Goal: Task Accomplishment & Management: Use online tool/utility

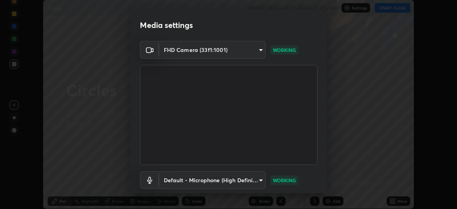
scroll to position [48, 0]
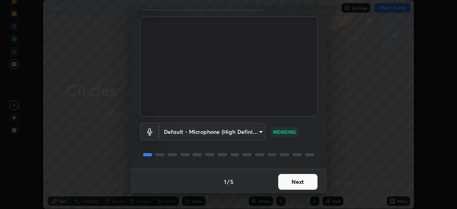
click at [293, 181] on button "Next" at bounding box center [297, 182] width 39 height 16
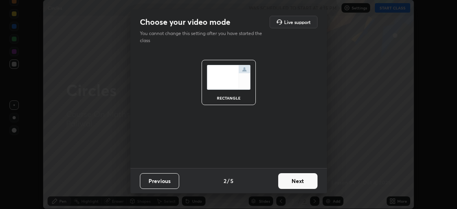
scroll to position [0, 0]
click at [306, 182] on button "Next" at bounding box center [297, 181] width 39 height 16
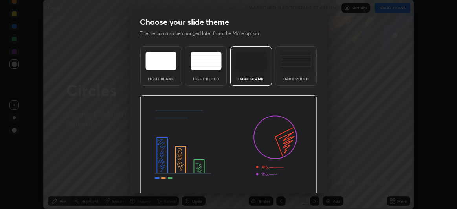
scroll to position [26, 0]
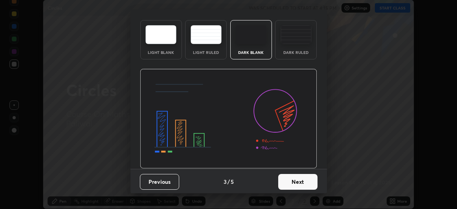
click at [308, 181] on button "Next" at bounding box center [297, 182] width 39 height 16
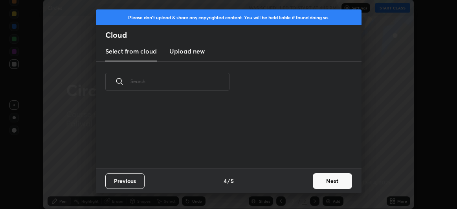
scroll to position [66, 252]
click at [326, 181] on button "Next" at bounding box center [332, 181] width 39 height 16
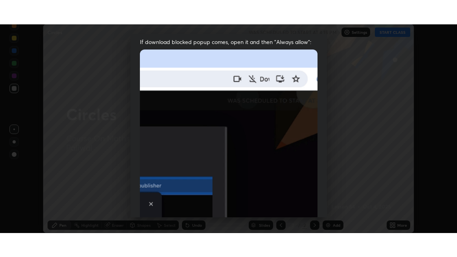
scroll to position [209, 0]
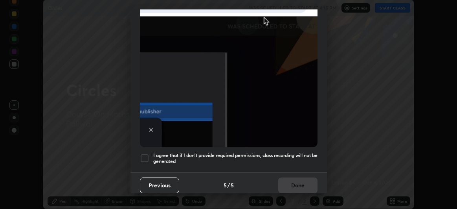
click at [149, 153] on div at bounding box center [144, 157] width 9 height 9
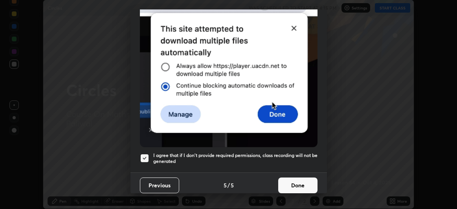
click at [299, 178] on button "Done" at bounding box center [297, 185] width 39 height 16
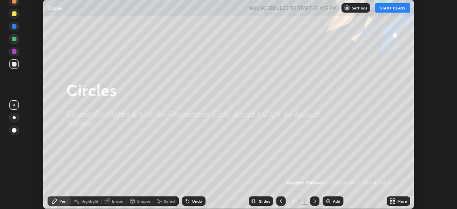
click at [394, 7] on button "START CLASS" at bounding box center [392, 7] width 35 height 9
click at [398, 199] on div "More" at bounding box center [403, 201] width 10 height 4
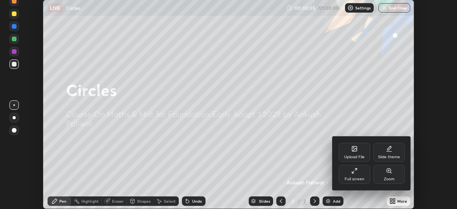
click at [359, 177] on div "Full screen" at bounding box center [355, 179] width 20 height 4
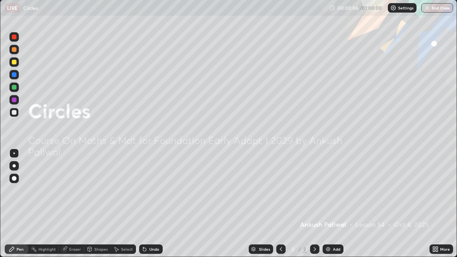
scroll to position [257, 457]
click at [335, 208] on div "Add" at bounding box center [336, 249] width 7 height 4
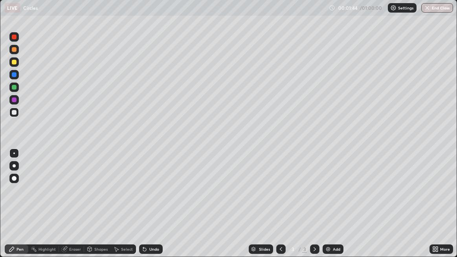
click at [329, 208] on img at bounding box center [328, 249] width 6 height 6
click at [336, 208] on div "Add" at bounding box center [336, 249] width 7 height 4
click at [144, 208] on icon at bounding box center [144, 249] width 3 height 3
click at [331, 208] on div "Add" at bounding box center [333, 249] width 21 height 9
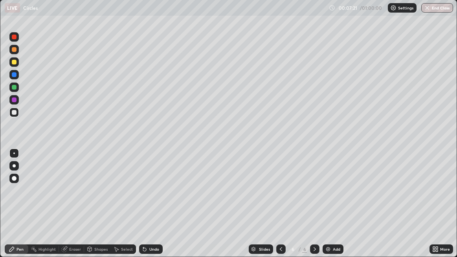
click at [334, 208] on div "Add" at bounding box center [333, 249] width 21 height 9
click at [15, 40] on div at bounding box center [13, 36] width 9 height 9
click at [15, 61] on div at bounding box center [14, 62] width 5 height 5
click at [143, 208] on icon at bounding box center [143, 247] width 1 height 1
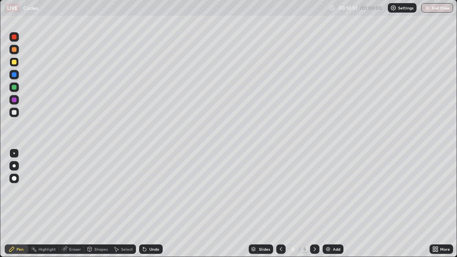
click at [146, 208] on icon at bounding box center [145, 249] width 6 height 6
click at [143, 208] on icon at bounding box center [143, 247] width 1 height 1
click at [17, 76] on div at bounding box center [13, 74] width 9 height 9
click at [145, 208] on icon at bounding box center [144, 249] width 3 height 3
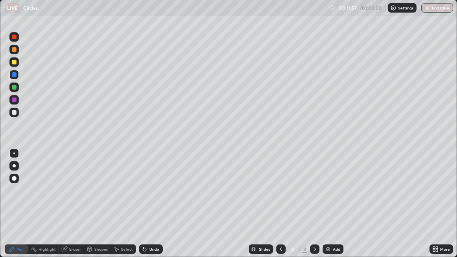
click at [144, 208] on icon at bounding box center [144, 249] width 3 height 3
click at [145, 208] on icon at bounding box center [145, 249] width 6 height 6
click at [144, 208] on icon at bounding box center [144, 249] width 3 height 3
click at [145, 208] on div "Undo" at bounding box center [151, 249] width 24 height 9
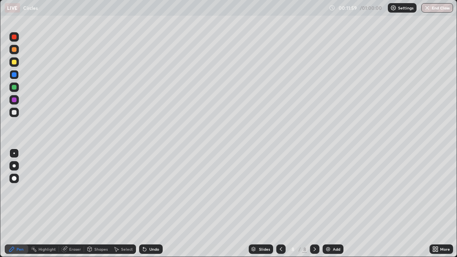
click at [145, 208] on div "Undo" at bounding box center [151, 249] width 24 height 9
click at [143, 208] on icon at bounding box center [144, 249] width 3 height 3
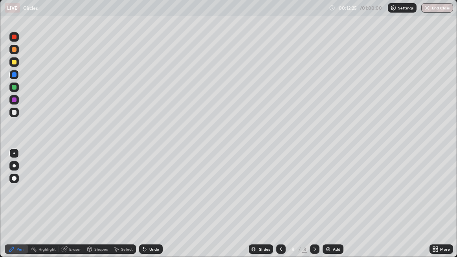
click at [13, 101] on div at bounding box center [14, 100] width 5 height 5
click at [143, 208] on icon at bounding box center [145, 249] width 6 height 6
click at [145, 208] on icon at bounding box center [144, 249] width 3 height 3
click at [146, 208] on icon at bounding box center [144, 249] width 3 height 3
click at [15, 90] on div at bounding box center [13, 87] width 9 height 9
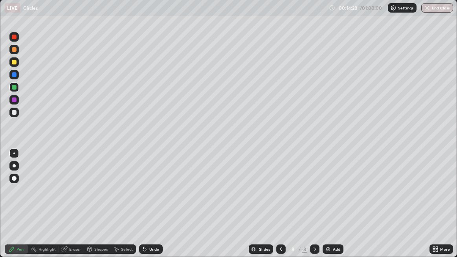
click at [13, 63] on div at bounding box center [14, 62] width 5 height 5
click at [151, 208] on div "Undo" at bounding box center [154, 249] width 10 height 4
click at [12, 113] on div at bounding box center [14, 112] width 5 height 5
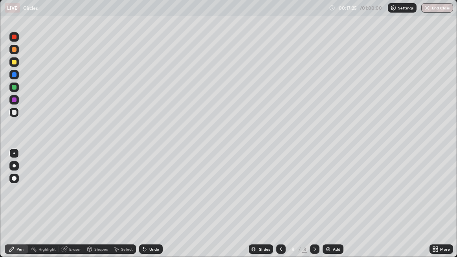
click at [14, 37] on div at bounding box center [14, 37] width 5 height 5
click at [329, 208] on img at bounding box center [328, 249] width 6 height 6
click at [281, 208] on icon at bounding box center [281, 249] width 6 height 6
click at [148, 208] on div "Undo" at bounding box center [151, 249] width 24 height 9
click at [146, 208] on icon at bounding box center [145, 249] width 6 height 6
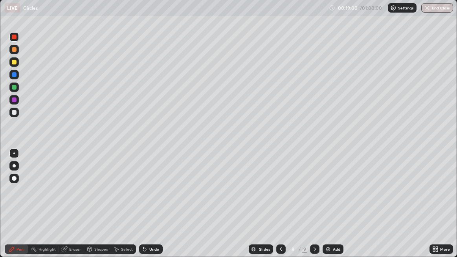
click at [332, 208] on div "Add" at bounding box center [333, 249] width 21 height 9
click at [13, 37] on div at bounding box center [14, 37] width 5 height 5
click at [402, 11] on div "Settings" at bounding box center [402, 7] width 29 height 9
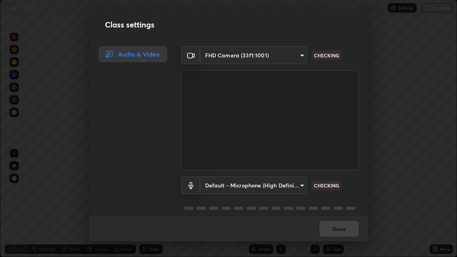
scroll to position [8, 0]
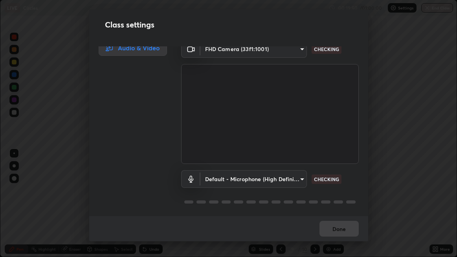
click at [297, 173] on body "Erase all LIVE Circles 00:19:50 / 01:00:00 Settings End Class Setting up your l…" at bounding box center [228, 128] width 457 height 257
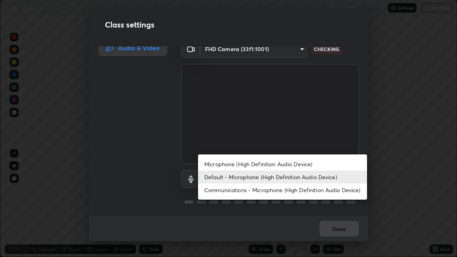
click at [310, 175] on li "Default - Microphone (High Definition Audio Device)" at bounding box center [282, 177] width 169 height 13
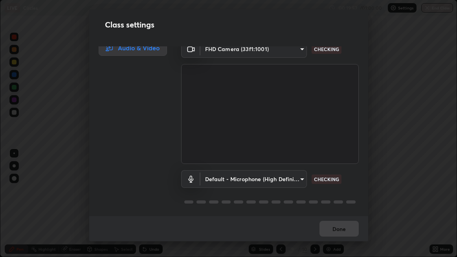
click at [299, 176] on body "Erase all LIVE Circles 00:19:52 / 01:00:00 Settings End Class Setting up your l…" at bounding box center [228, 128] width 457 height 257
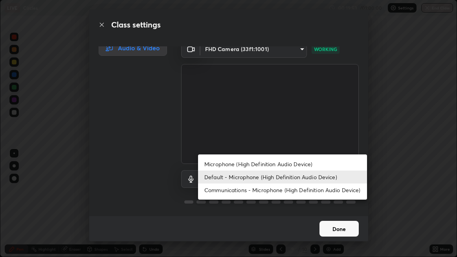
click at [319, 176] on li "Default - Microphone (High Definition Audio Device)" at bounding box center [282, 177] width 169 height 13
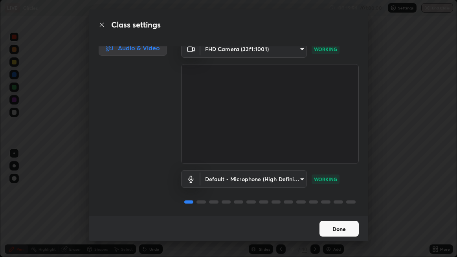
click at [343, 208] on button "Done" at bounding box center [339, 229] width 39 height 16
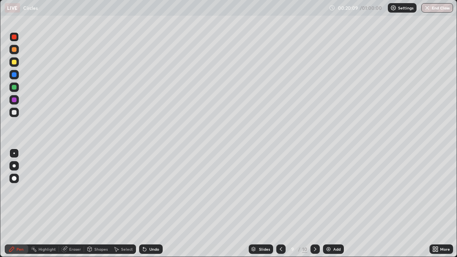
click at [402, 8] on p "Settings" at bounding box center [405, 8] width 15 height 4
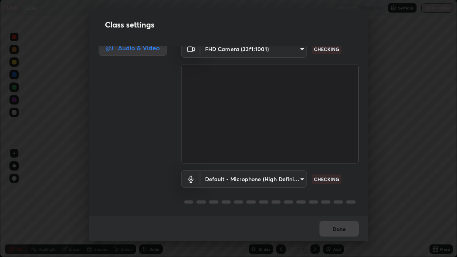
click at [295, 180] on body "Erase all LIVE Circles 00:20:12 / 01:00:00 Settings End Class Setting up your l…" at bounding box center [228, 128] width 457 height 257
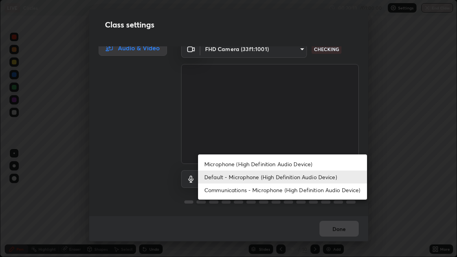
click at [297, 192] on li "Communications - Microphone (High Definition Audio Device)" at bounding box center [282, 190] width 169 height 13
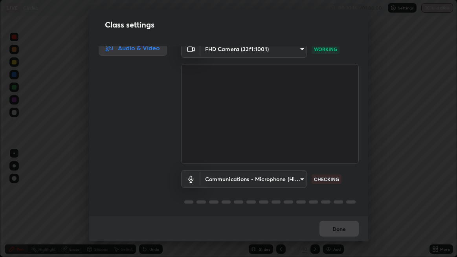
click at [300, 175] on body "Erase all LIVE Circles 00:20:16 / 01:00:00 Settings End Class Setting up your l…" at bounding box center [228, 128] width 457 height 257
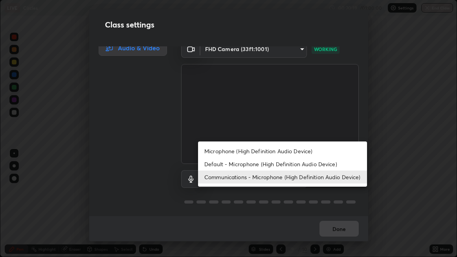
click at [305, 152] on li "Microphone (High Definition Audio Device)" at bounding box center [282, 151] width 169 height 13
type input "dfa8d3832d66f6b795d0af8658c0267b1d7f3918edfeb5a380e2013381d0c657"
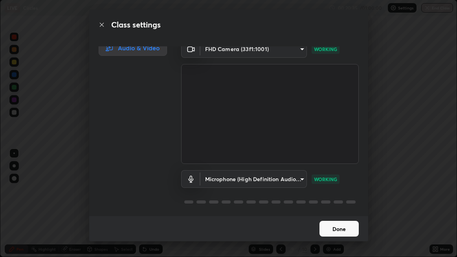
click at [350, 208] on button "Done" at bounding box center [339, 229] width 39 height 16
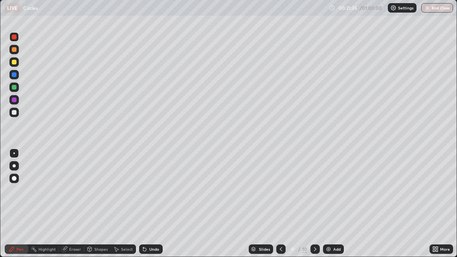
click at [16, 89] on div at bounding box center [13, 87] width 9 height 9
click at [12, 38] on div at bounding box center [14, 37] width 5 height 5
click at [13, 49] on div at bounding box center [14, 49] width 5 height 5
click at [151, 208] on div "Undo" at bounding box center [154, 249] width 10 height 4
click at [149, 208] on div "Undo" at bounding box center [154, 249] width 10 height 4
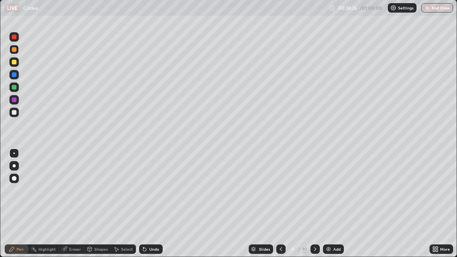
click at [149, 208] on div "Undo" at bounding box center [154, 249] width 10 height 4
click at [147, 208] on div "Undo" at bounding box center [151, 249] width 24 height 9
click at [150, 208] on div "Undo" at bounding box center [151, 249] width 24 height 9
click at [145, 208] on icon at bounding box center [144, 249] width 3 height 3
click at [148, 208] on div "Undo" at bounding box center [151, 249] width 24 height 9
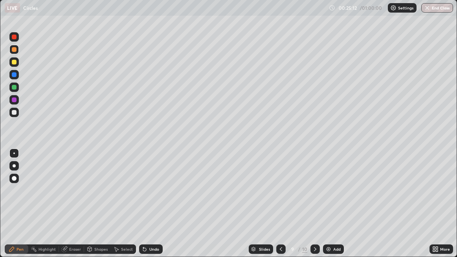
click at [149, 208] on div "Undo" at bounding box center [154, 249] width 10 height 4
click at [143, 208] on icon at bounding box center [143, 247] width 1 height 1
click at [145, 208] on icon at bounding box center [144, 249] width 3 height 3
click at [143, 208] on icon at bounding box center [143, 247] width 1 height 1
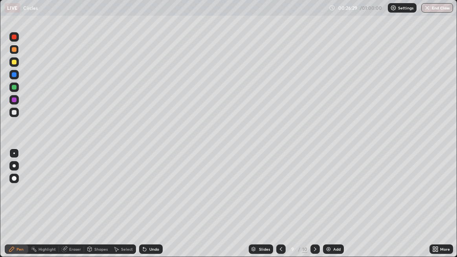
click at [145, 208] on icon at bounding box center [145, 249] width 6 height 6
click at [151, 208] on div "Undo" at bounding box center [154, 249] width 10 height 4
click at [144, 208] on icon at bounding box center [144, 249] width 3 height 3
click at [14, 76] on div at bounding box center [14, 74] width 5 height 5
click at [146, 208] on icon at bounding box center [145, 249] width 6 height 6
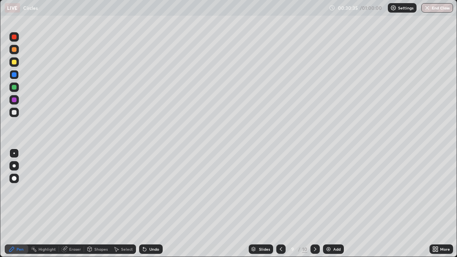
click at [143, 208] on icon at bounding box center [144, 249] width 3 height 3
click at [144, 208] on icon at bounding box center [144, 249] width 3 height 3
click at [145, 208] on icon at bounding box center [145, 249] width 6 height 6
click at [143, 208] on icon at bounding box center [144, 249] width 3 height 3
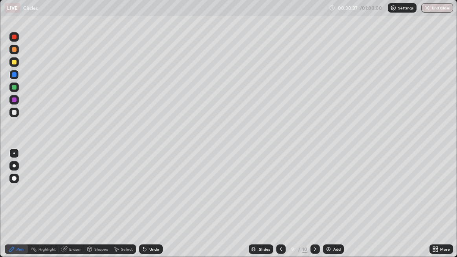
click at [144, 208] on icon at bounding box center [144, 249] width 3 height 3
click at [146, 208] on icon at bounding box center [145, 249] width 6 height 6
click at [143, 208] on icon at bounding box center [144, 249] width 3 height 3
click at [144, 208] on icon at bounding box center [144, 249] width 3 height 3
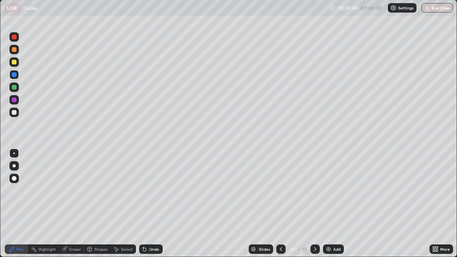
click at [144, 208] on icon at bounding box center [144, 249] width 3 height 3
click at [143, 208] on icon at bounding box center [143, 247] width 1 height 1
click at [143, 208] on icon at bounding box center [144, 249] width 3 height 3
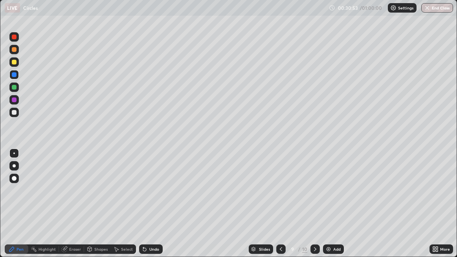
click at [143, 208] on icon at bounding box center [144, 249] width 3 height 3
click at [144, 208] on icon at bounding box center [144, 249] width 3 height 3
click at [143, 208] on icon at bounding box center [144, 249] width 3 height 3
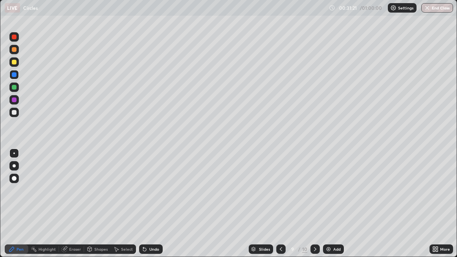
click at [12, 63] on div at bounding box center [14, 62] width 5 height 5
click at [12, 79] on div at bounding box center [13, 74] width 9 height 9
click at [15, 88] on div at bounding box center [14, 87] width 5 height 5
click at [148, 208] on div "Undo" at bounding box center [151, 249] width 24 height 9
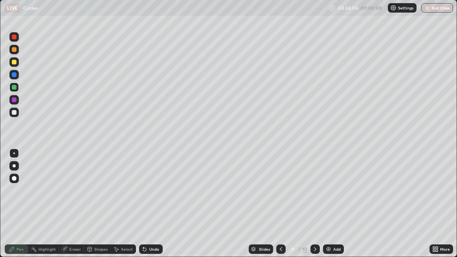
click at [143, 208] on icon at bounding box center [143, 247] width 1 height 1
click at [145, 208] on icon at bounding box center [144, 249] width 3 height 3
click at [146, 208] on div "Undo" at bounding box center [151, 249] width 24 height 9
click at [144, 208] on icon at bounding box center [144, 249] width 3 height 3
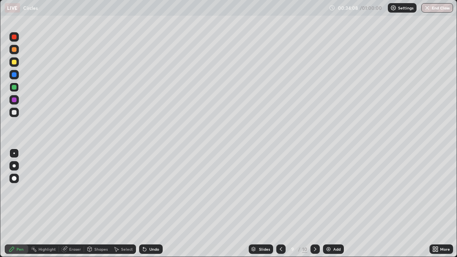
click at [146, 208] on icon at bounding box center [145, 249] width 6 height 6
click at [144, 208] on icon at bounding box center [144, 249] width 3 height 3
click at [17, 39] on div at bounding box center [13, 36] width 9 height 9
click at [148, 208] on div "Undo" at bounding box center [151, 249] width 24 height 9
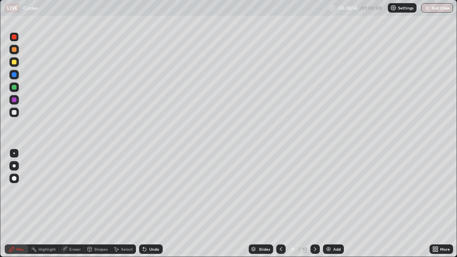
click at [149, 208] on div "Undo" at bounding box center [151, 249] width 24 height 9
click at [151, 208] on div "Undo" at bounding box center [151, 249] width 24 height 9
click at [148, 208] on div "Undo" at bounding box center [151, 249] width 24 height 9
click at [149, 208] on div "Undo" at bounding box center [154, 249] width 10 height 4
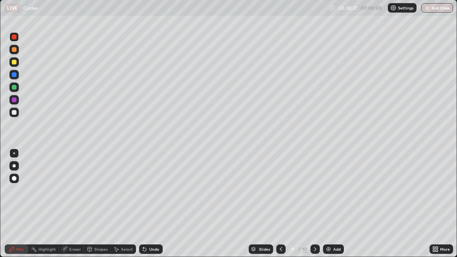
click at [149, 208] on div "Undo" at bounding box center [154, 249] width 10 height 4
click at [150, 208] on div "Undo" at bounding box center [154, 249] width 10 height 4
click at [151, 208] on div "Undo" at bounding box center [154, 249] width 10 height 4
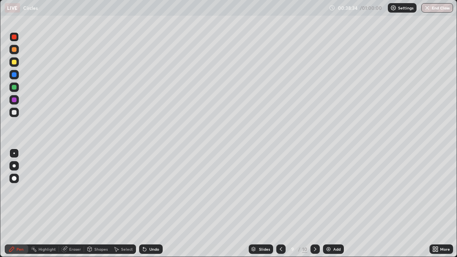
click at [146, 208] on icon at bounding box center [145, 249] width 6 height 6
click at [314, 208] on icon at bounding box center [315, 249] width 6 height 6
click at [143, 208] on icon at bounding box center [143, 247] width 1 height 1
click at [146, 208] on icon at bounding box center [145, 249] width 6 height 6
click at [282, 208] on icon at bounding box center [281, 249] width 6 height 6
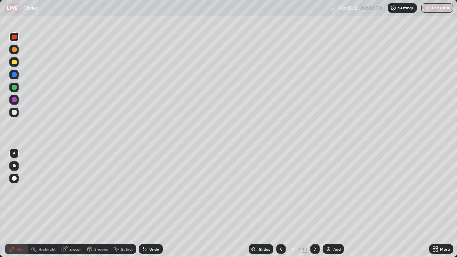
click at [281, 208] on icon at bounding box center [281, 249] width 6 height 6
click at [314, 208] on icon at bounding box center [315, 249] width 6 height 6
click at [281, 208] on icon at bounding box center [281, 249] width 6 height 6
click at [331, 208] on div "Add" at bounding box center [333, 249] width 21 height 9
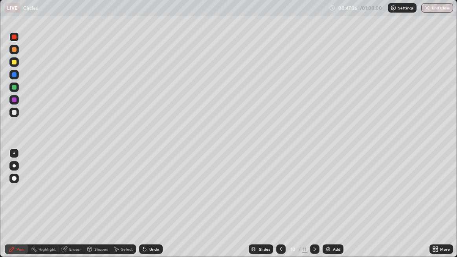
click at [144, 208] on icon at bounding box center [144, 249] width 3 height 3
click at [147, 208] on icon at bounding box center [145, 249] width 6 height 6
click at [314, 208] on icon at bounding box center [315, 249] width 6 height 6
click at [315, 208] on icon at bounding box center [315, 249] width 6 height 6
click at [317, 208] on icon at bounding box center [315, 249] width 6 height 6
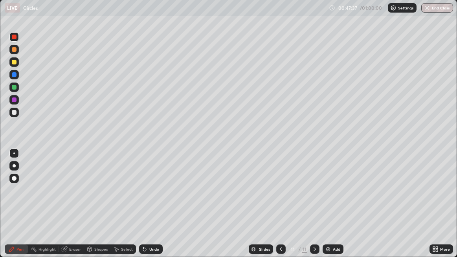
click at [280, 208] on icon at bounding box center [281, 249] width 6 height 6
click at [279, 208] on icon at bounding box center [281, 249] width 6 height 6
click at [314, 208] on icon at bounding box center [315, 249] width 6 height 6
click at [283, 208] on div at bounding box center [280, 249] width 9 height 9
click at [281, 208] on icon at bounding box center [281, 249] width 6 height 6
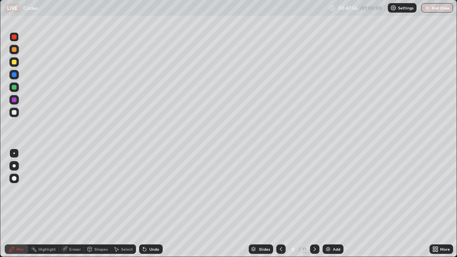
click at [315, 208] on icon at bounding box center [315, 249] width 6 height 6
click at [317, 208] on icon at bounding box center [315, 249] width 6 height 6
click at [315, 208] on icon at bounding box center [315, 249] width 6 height 6
click at [282, 208] on icon at bounding box center [281, 249] width 6 height 6
click at [280, 208] on icon at bounding box center [281, 249] width 6 height 6
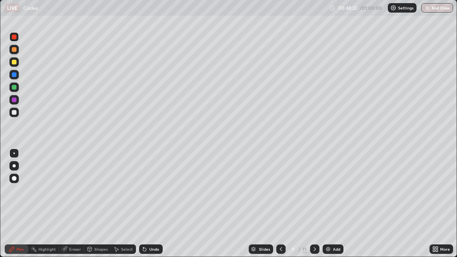
click at [314, 208] on icon at bounding box center [315, 249] width 6 height 6
click at [332, 208] on div "Add" at bounding box center [333, 249] width 21 height 9
click at [14, 51] on div at bounding box center [14, 49] width 5 height 5
click at [15, 37] on div at bounding box center [14, 37] width 5 height 5
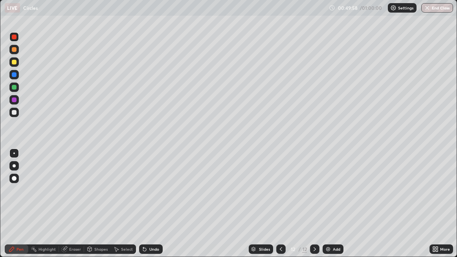
click at [143, 208] on icon at bounding box center [144, 249] width 3 height 3
click at [144, 208] on icon at bounding box center [144, 249] width 3 height 3
click at [143, 208] on icon at bounding box center [144, 249] width 3 height 3
click at [329, 208] on img at bounding box center [328, 249] width 6 height 6
click at [14, 38] on div at bounding box center [14, 37] width 5 height 5
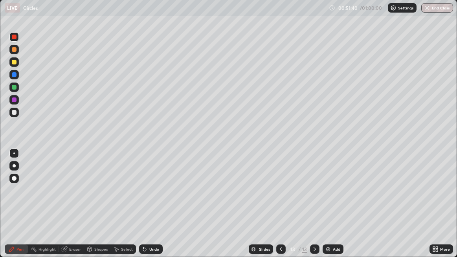
click at [143, 208] on icon at bounding box center [143, 247] width 1 height 1
click at [143, 208] on icon at bounding box center [144, 249] width 3 height 3
click at [211, 208] on div "Slides 13 / 13 Add" at bounding box center [296, 249] width 267 height 16
click at [330, 208] on img at bounding box center [328, 249] width 6 height 6
click at [152, 208] on div "Undo" at bounding box center [154, 249] width 10 height 4
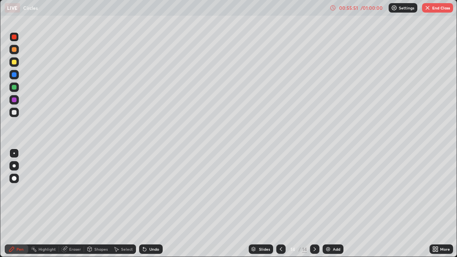
click at [151, 208] on div "Undo" at bounding box center [154, 249] width 10 height 4
click at [152, 208] on div "Undo" at bounding box center [154, 249] width 10 height 4
click at [153, 208] on div "Undo" at bounding box center [154, 249] width 10 height 4
click at [154, 208] on div "Undo" at bounding box center [154, 249] width 10 height 4
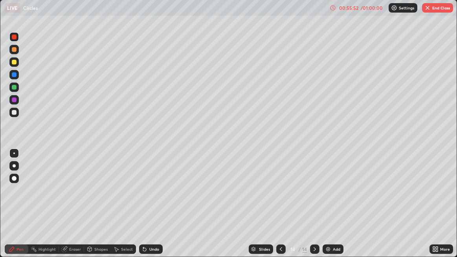
click at [155, 208] on div "Undo" at bounding box center [154, 249] width 10 height 4
click at [155, 208] on div "Undo" at bounding box center [151, 249] width 24 height 9
click at [156, 208] on div "Undo" at bounding box center [151, 249] width 24 height 9
click at [335, 208] on div "Add" at bounding box center [336, 249] width 7 height 4
click at [280, 208] on icon at bounding box center [281, 249] width 6 height 6
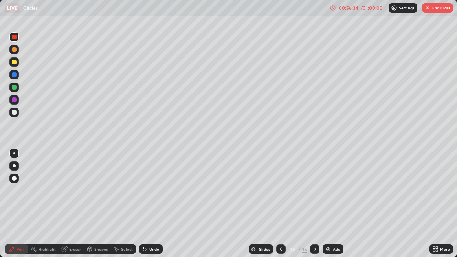
click at [332, 208] on div "Add" at bounding box center [333, 249] width 21 height 9
click at [432, 11] on button "End Class" at bounding box center [437, 7] width 31 height 9
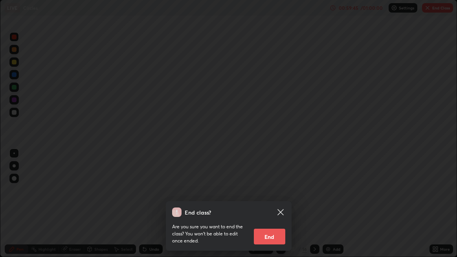
click at [271, 208] on button "End" at bounding box center [269, 237] width 31 height 16
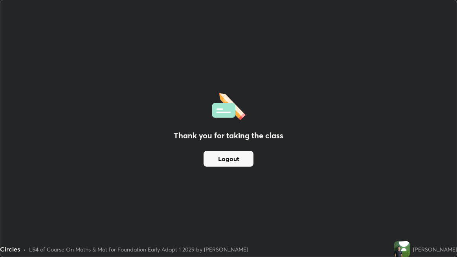
click at [226, 160] on button "Logout" at bounding box center [229, 159] width 50 height 16
